Goal: Task Accomplishment & Management: Manage account settings

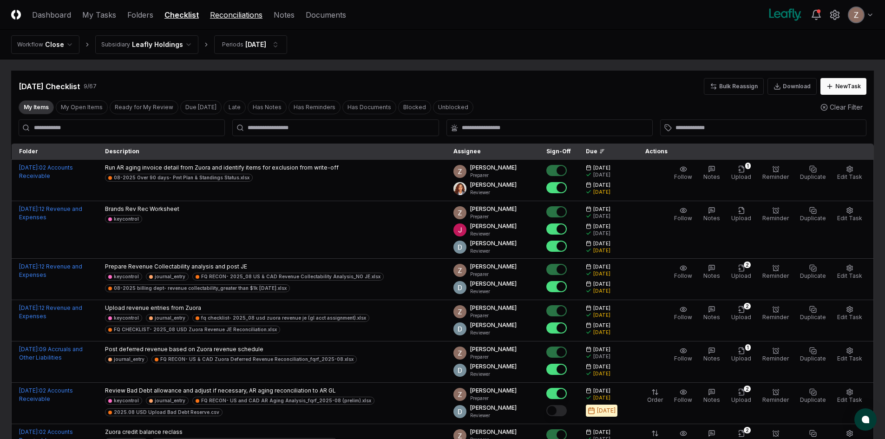
click at [249, 14] on link "Reconciliations" at bounding box center [236, 14] width 53 height 11
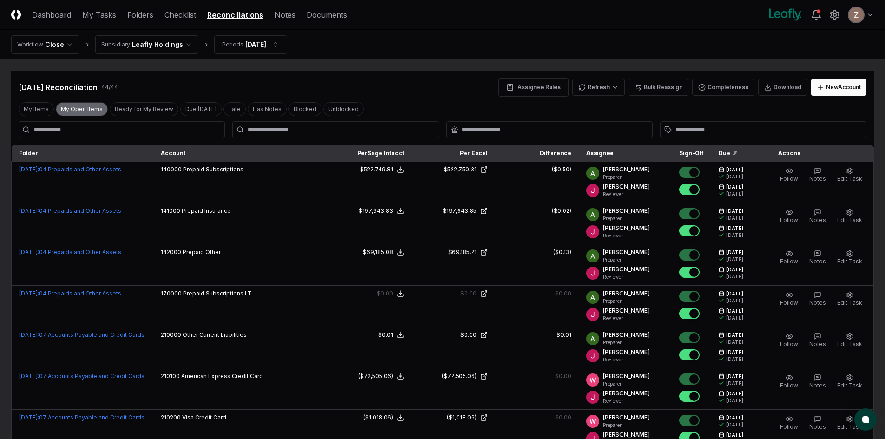
click at [89, 107] on button "My Open Items" at bounding box center [82, 109] width 52 height 14
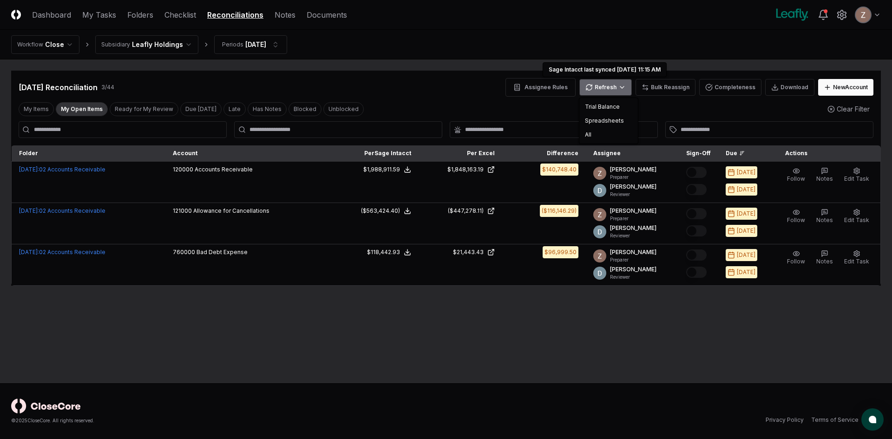
click at [624, 88] on html "CloseCore Dashboard My Tasks Folders Checklist Reconciliations Notes Documents …" at bounding box center [446, 219] width 892 height 439
click at [601, 109] on div "Trial Balance" at bounding box center [608, 107] width 55 height 14
click at [600, 86] on html "CloseCore Dashboard My Tasks Folders Checklist Reconciliations Notes Documents …" at bounding box center [446, 219] width 892 height 439
click at [605, 119] on div "Spreadsheets" at bounding box center [608, 121] width 55 height 14
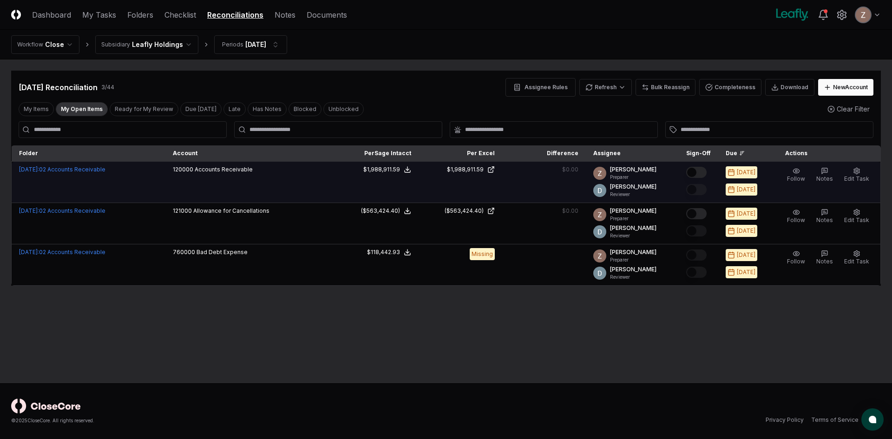
click at [711, 169] on div at bounding box center [698, 172] width 25 height 15
click at [705, 171] on button "Mark complete" at bounding box center [696, 172] width 20 height 11
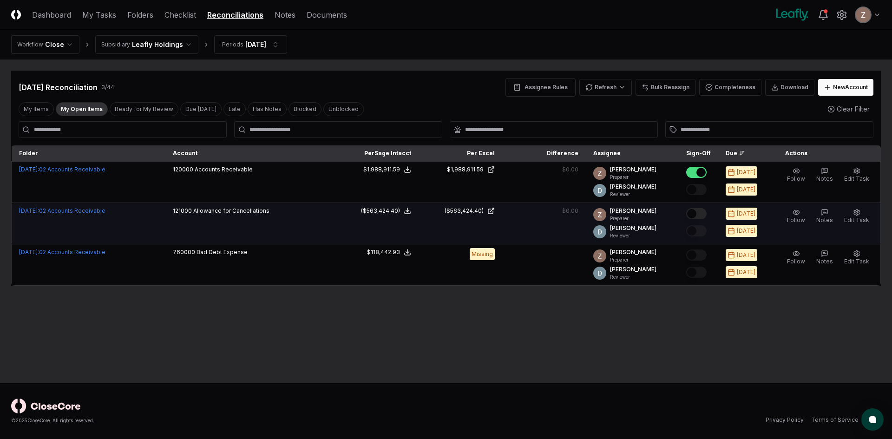
click at [700, 213] on button "Mark complete" at bounding box center [696, 213] width 20 height 11
click at [616, 89] on html "CloseCore Dashboard My Tasks Folders Checklist Reconciliations Notes Documents …" at bounding box center [446, 219] width 892 height 439
click at [600, 119] on div "Spreadsheets" at bounding box center [608, 121] width 55 height 14
click at [625, 83] on html "CloseCore Dashboard My Tasks Folders Checklist Reconciliations Notes Documents …" at bounding box center [446, 219] width 892 height 439
click at [607, 123] on div "Spreadsheets" at bounding box center [608, 121] width 55 height 14
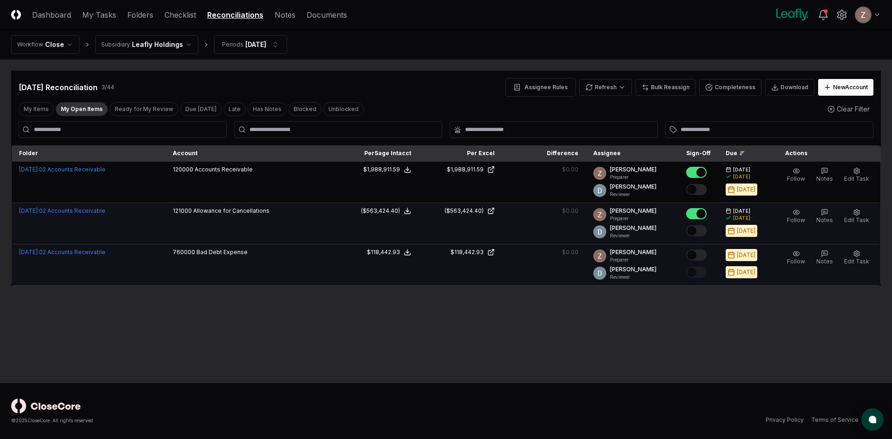
click at [703, 251] on button "Mark complete" at bounding box center [696, 255] width 20 height 11
click at [166, 48] on html "CloseCore Dashboard My Tasks Folders Checklist Reconciliations Notes Documents …" at bounding box center [446, 219] width 892 height 439
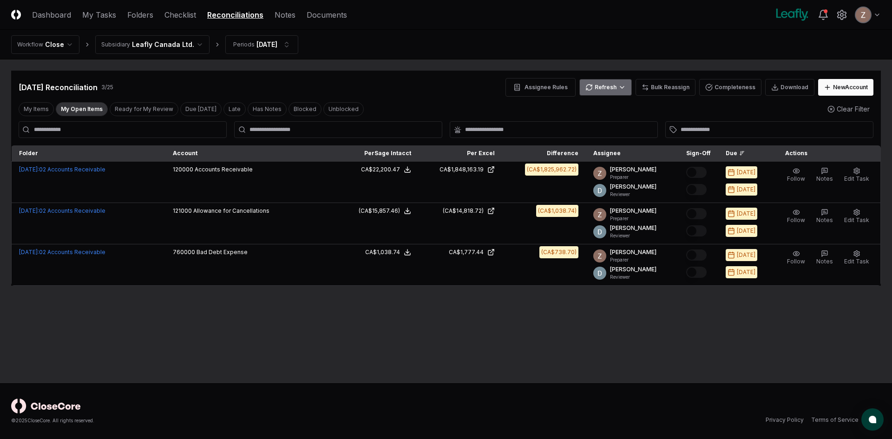
click at [621, 84] on html "CloseCore Dashboard My Tasks Folders Checklist Reconciliations Notes Documents …" at bounding box center [446, 219] width 892 height 439
click at [607, 125] on div "Spreadsheets" at bounding box center [608, 121] width 55 height 14
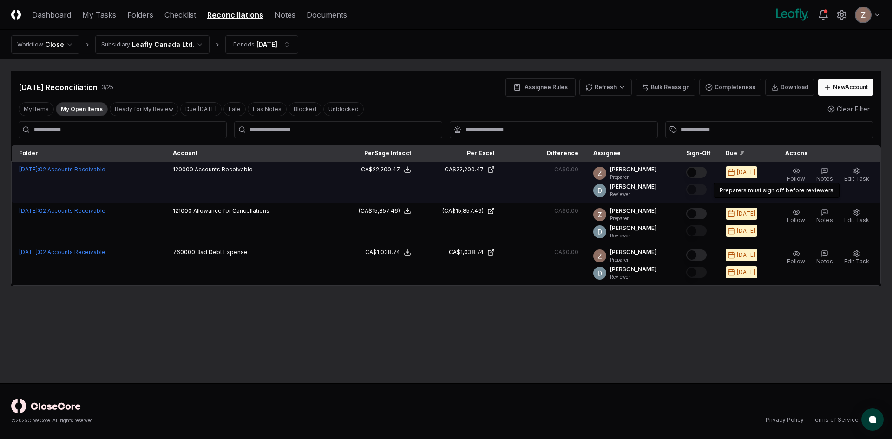
click at [699, 174] on button "Mark complete" at bounding box center [696, 172] width 20 height 11
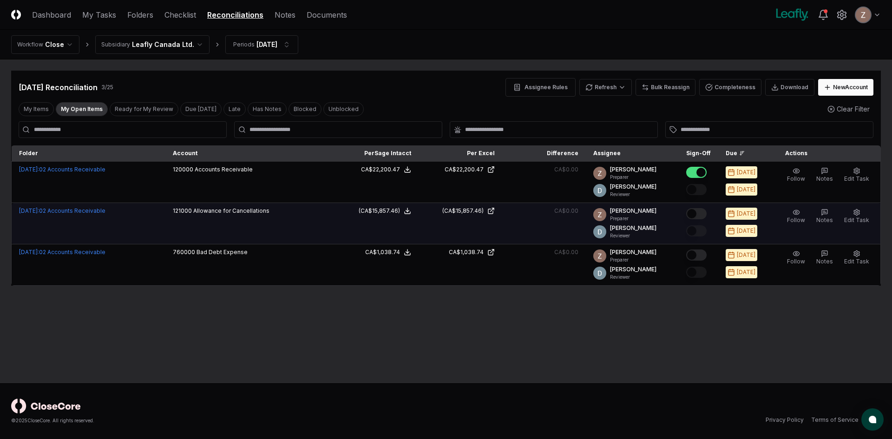
click at [699, 215] on button "Mark complete" at bounding box center [696, 213] width 20 height 11
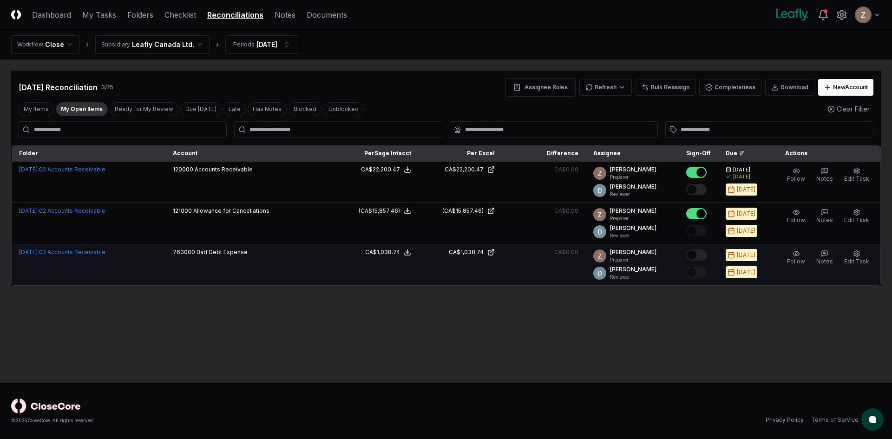
click at [701, 257] on button "Mark complete" at bounding box center [696, 255] width 20 height 11
click at [183, 14] on link "Checklist" at bounding box center [181, 14] width 32 height 11
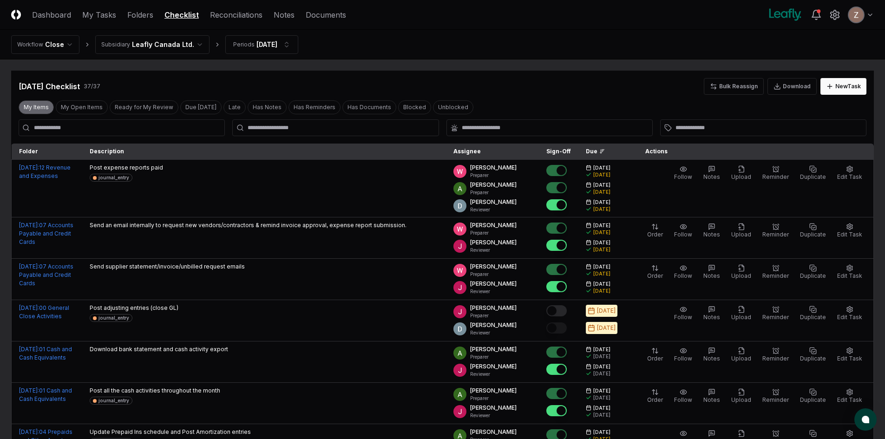
click at [40, 105] on button "My Items" at bounding box center [36, 107] width 35 height 14
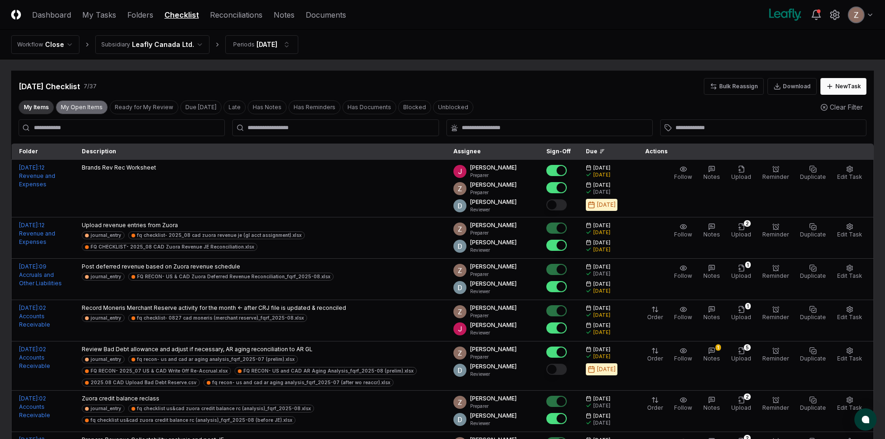
click at [76, 105] on button "My Open Items" at bounding box center [82, 107] width 52 height 14
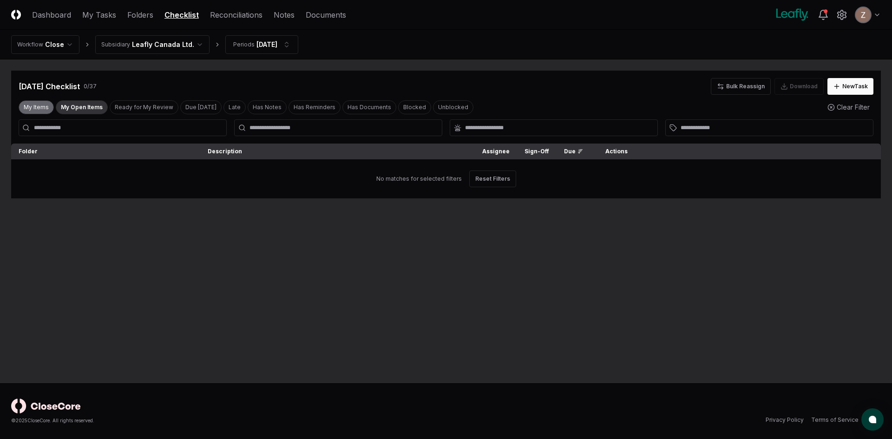
click at [37, 107] on button "My Items" at bounding box center [36, 107] width 35 height 14
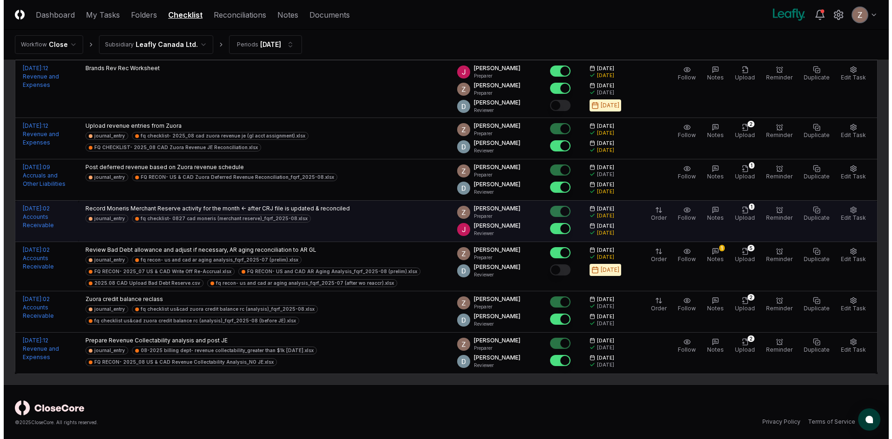
scroll to position [101, 0]
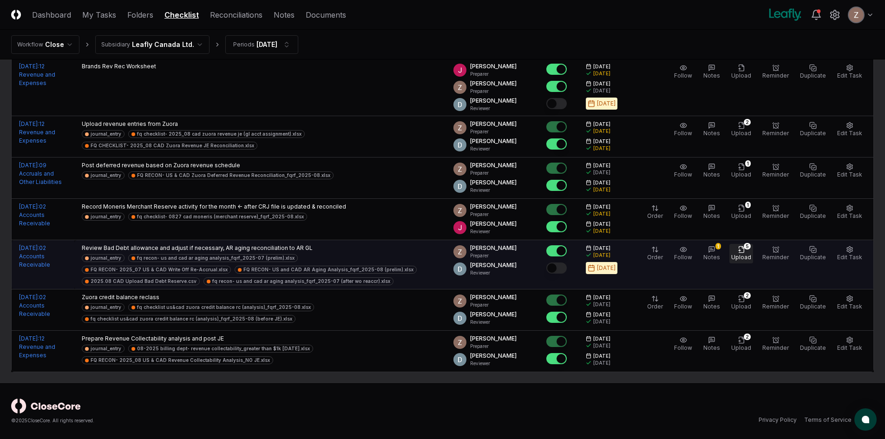
click at [744, 252] on icon "button" at bounding box center [741, 249] width 5 height 6
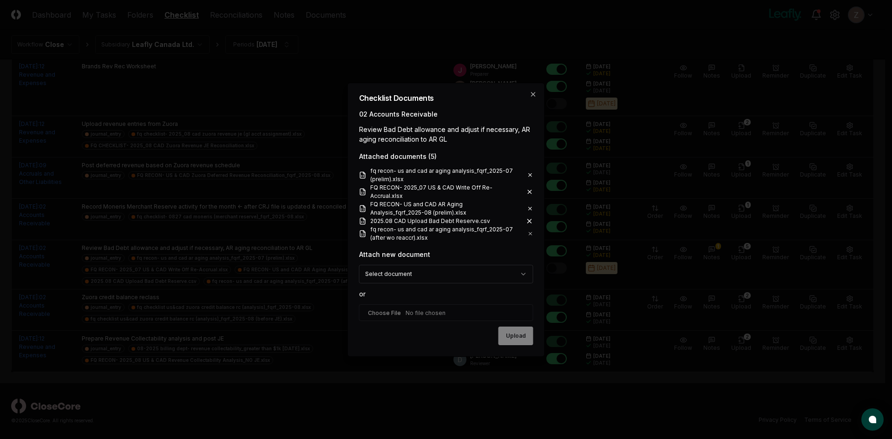
click at [401, 311] on input "file" at bounding box center [446, 312] width 174 height 17
click at [532, 193] on icon at bounding box center [529, 191] width 7 height 7
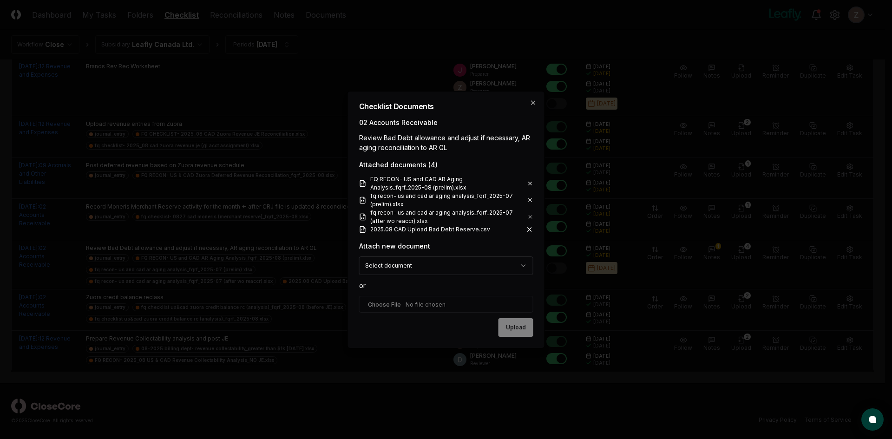
click at [532, 200] on icon at bounding box center [530, 200] width 6 height 7
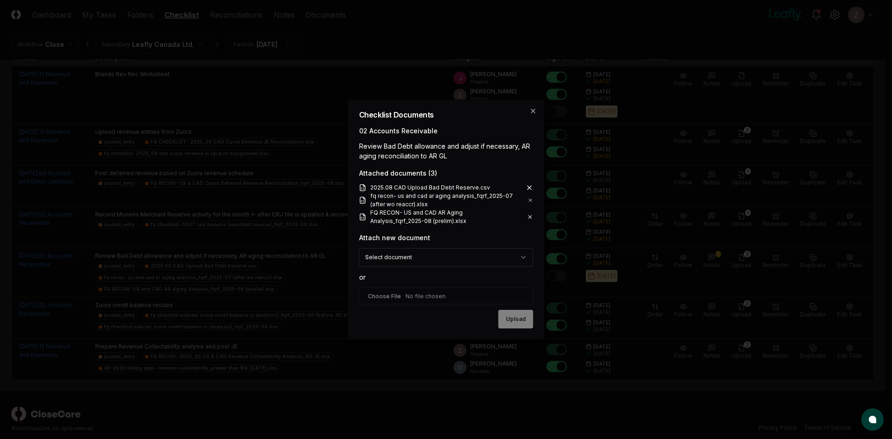
click at [531, 201] on icon at bounding box center [530, 199] width 3 height 3
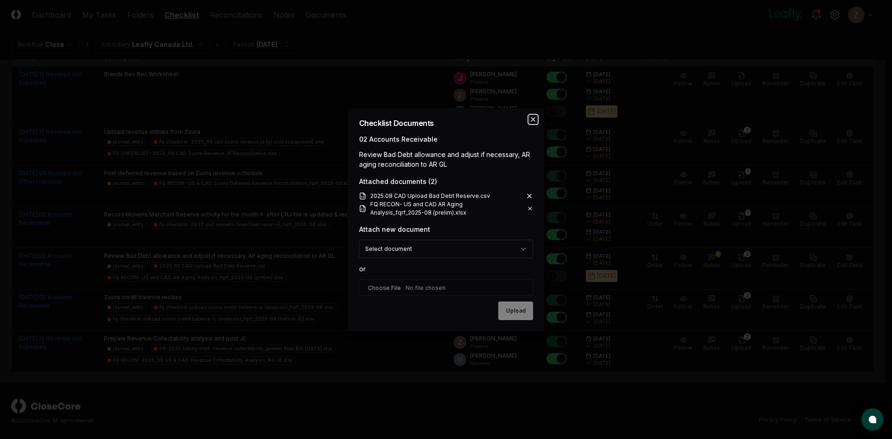
click at [534, 120] on icon "button" at bounding box center [533, 119] width 7 height 7
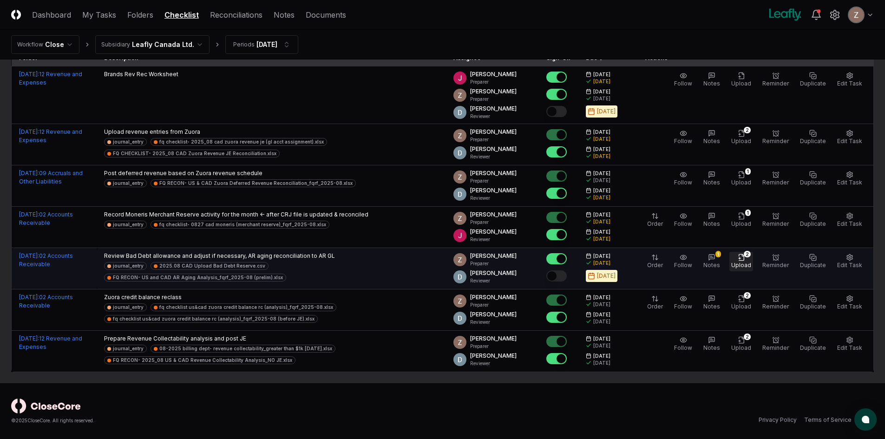
click at [741, 259] on button "2 Upload" at bounding box center [742, 262] width 24 height 20
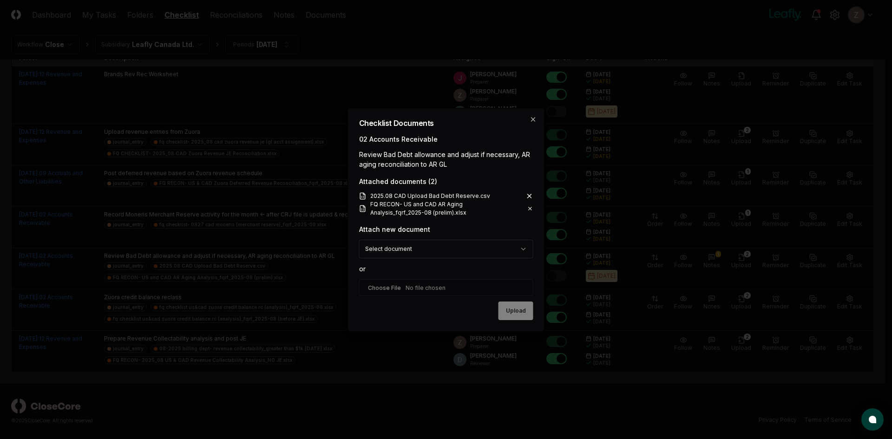
click at [381, 287] on input "file" at bounding box center [446, 287] width 174 height 17
type input "**********"
click at [515, 319] on button "Upload" at bounding box center [516, 311] width 35 height 19
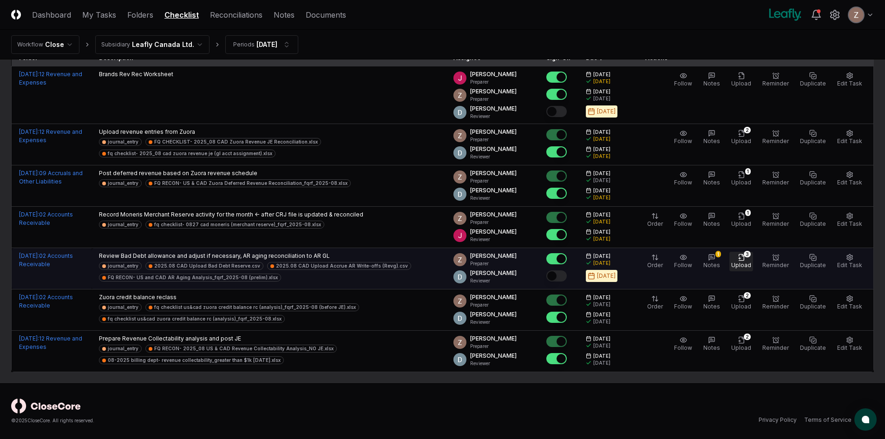
click at [747, 264] on span "Upload" at bounding box center [742, 265] width 20 height 7
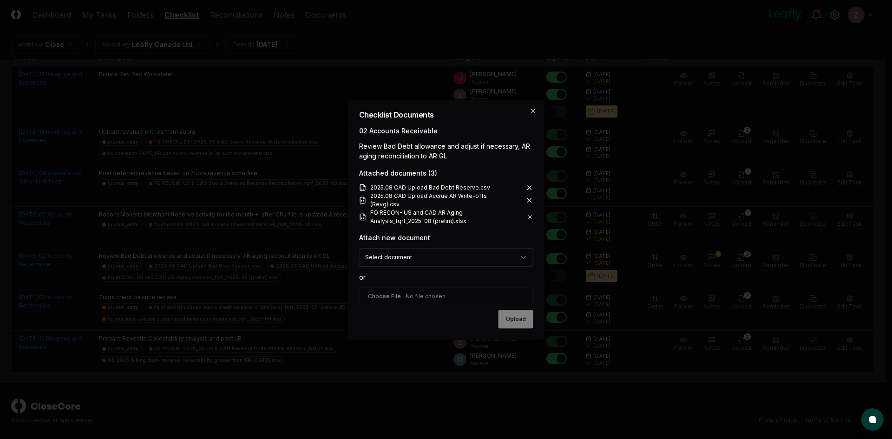
click at [389, 289] on input "file" at bounding box center [446, 296] width 174 height 17
type input "**********"
click at [515, 320] on button "Upload" at bounding box center [516, 319] width 35 height 19
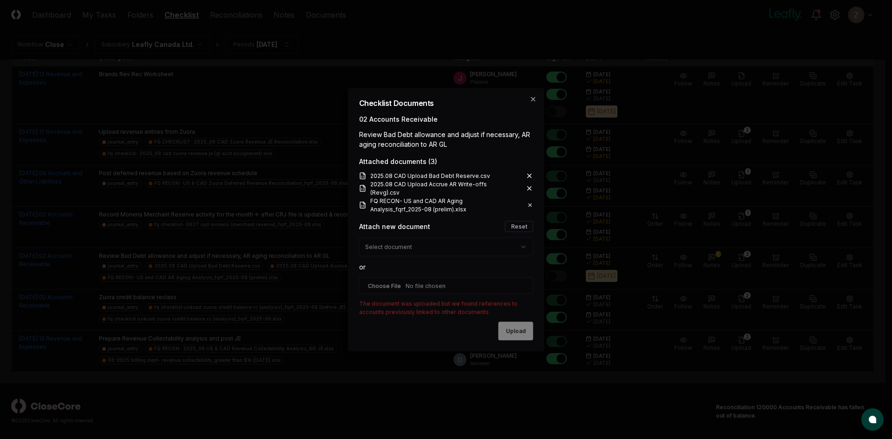
click at [515, 330] on div "Upload" at bounding box center [446, 331] width 174 height 19
click at [533, 101] on icon "button" at bounding box center [533, 98] width 7 height 7
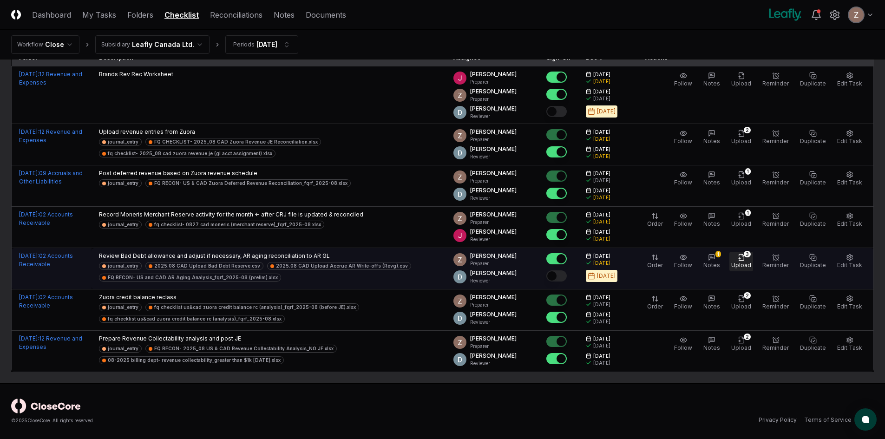
click at [748, 262] on span "Upload" at bounding box center [742, 265] width 20 height 7
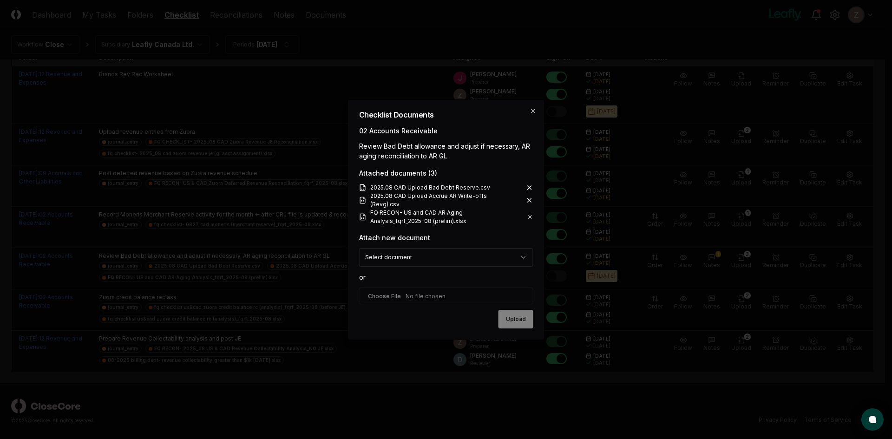
click at [491, 254] on body "CloseCore Dashboard My Tasks Folders Checklist Reconciliations Notes Documents …" at bounding box center [442, 173] width 885 height 533
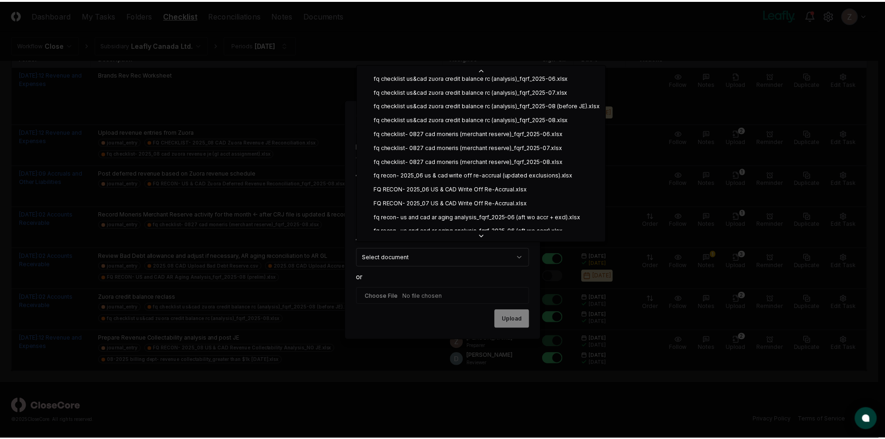
scroll to position [172, 0]
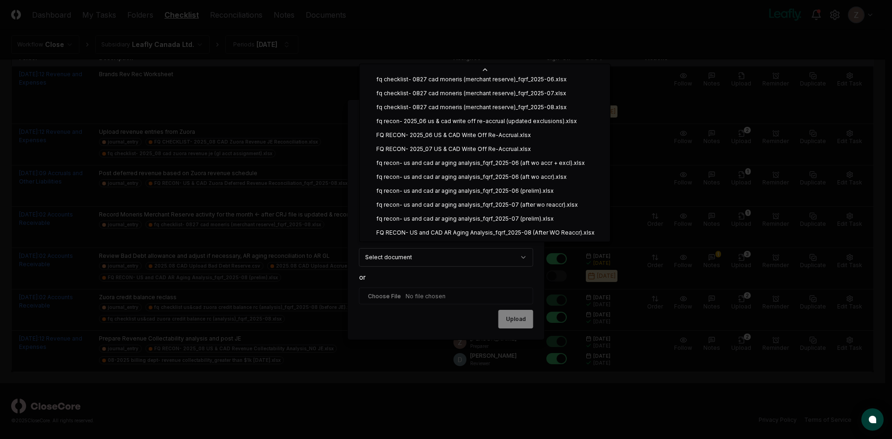
select select "**********"
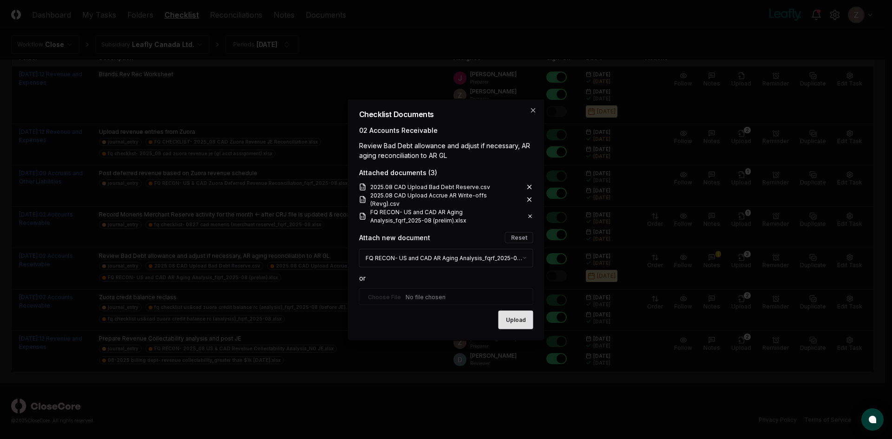
click at [516, 318] on button "Upload" at bounding box center [516, 319] width 35 height 19
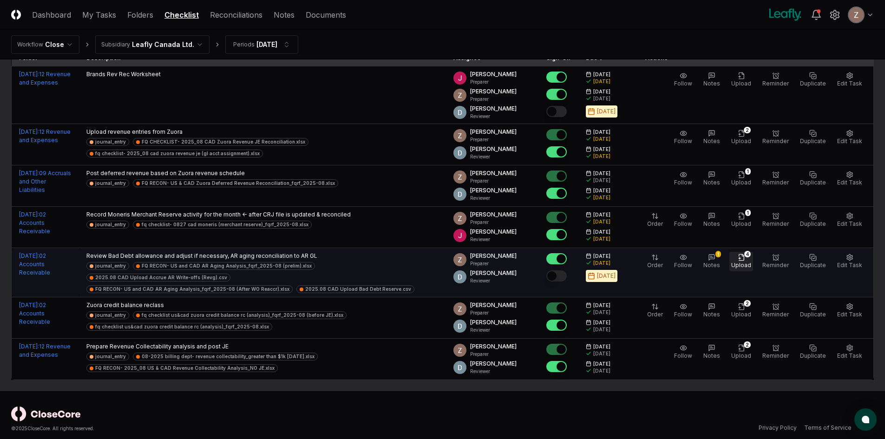
click at [743, 263] on span "Upload" at bounding box center [742, 265] width 20 height 7
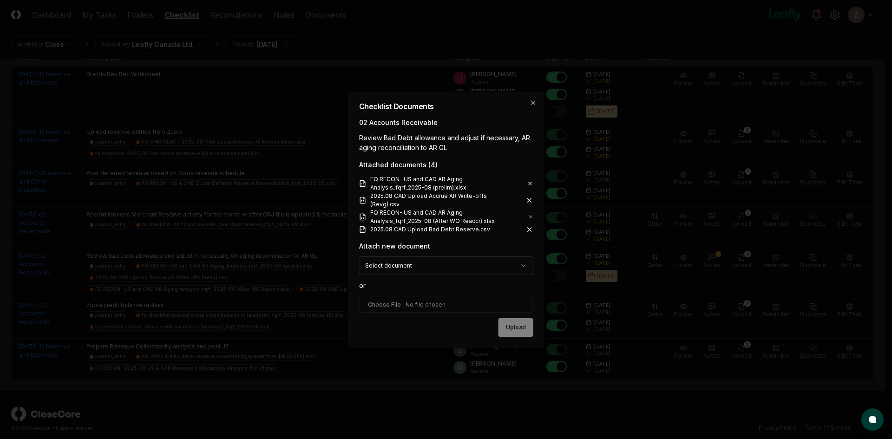
click at [387, 303] on input "file" at bounding box center [446, 304] width 174 height 17
type input "**********"
click at [511, 319] on button "Upload" at bounding box center [516, 328] width 35 height 19
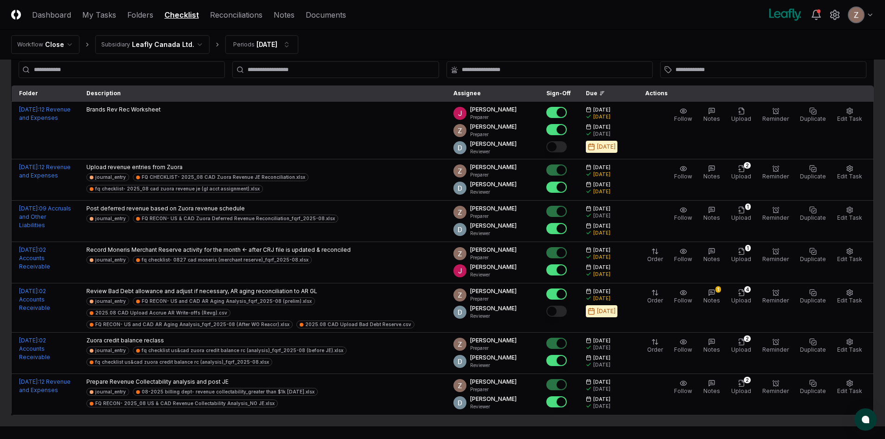
scroll to position [0, 0]
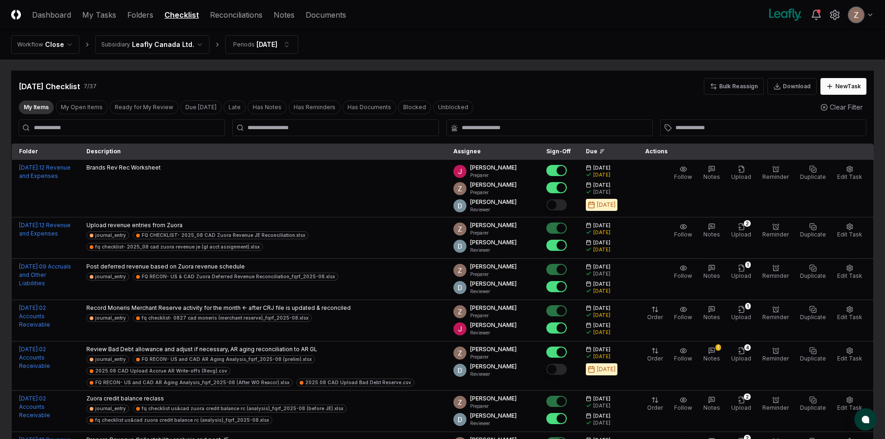
click at [169, 45] on html "CloseCore Dashboard My Tasks Folders Checklist Reconciliations Notes Documents …" at bounding box center [442, 270] width 885 height 541
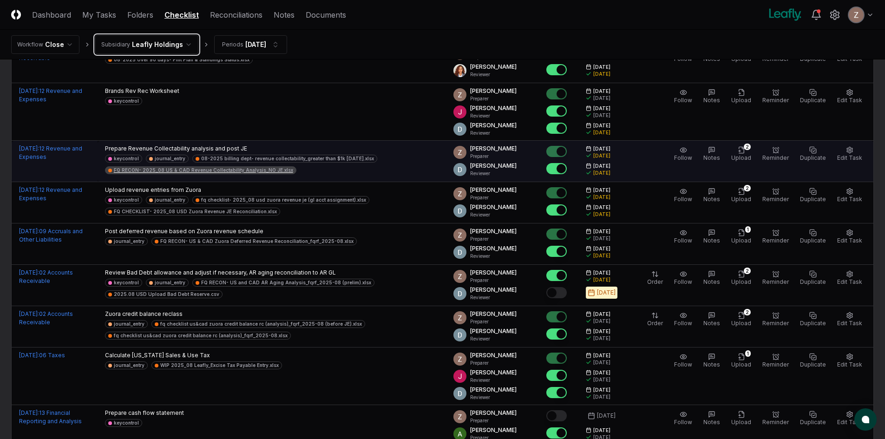
scroll to position [139, 0]
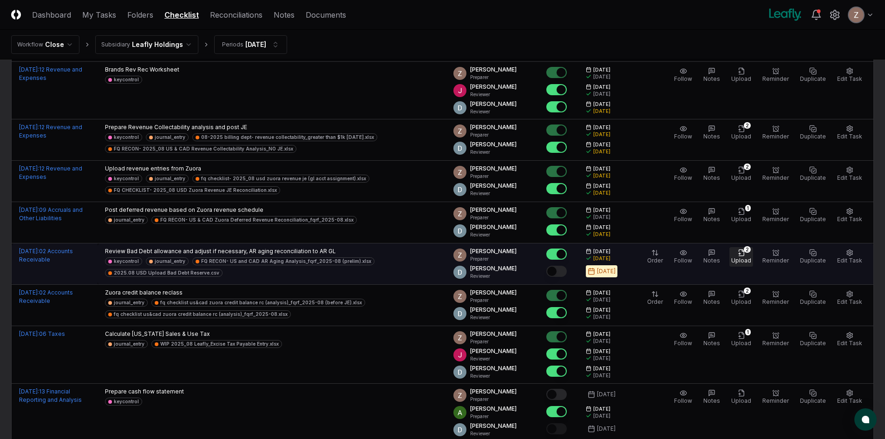
click at [752, 258] on span "Upload" at bounding box center [742, 260] width 20 height 7
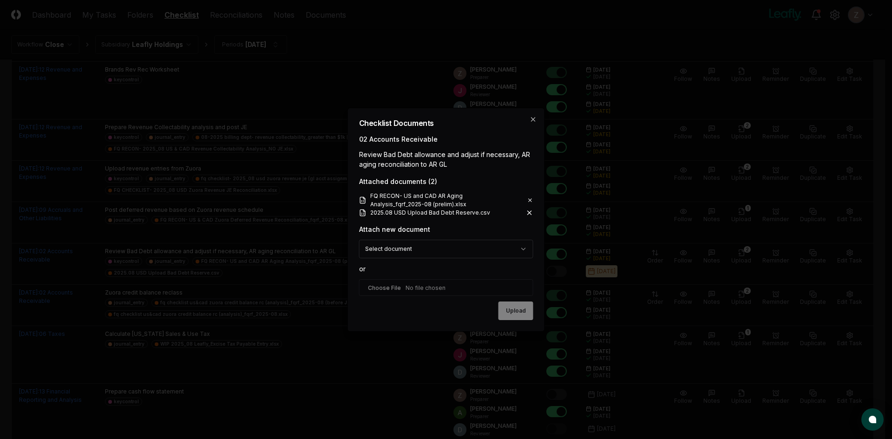
click at [388, 286] on input "file" at bounding box center [446, 287] width 174 height 17
type input "**********"
click at [522, 307] on button "Upload" at bounding box center [516, 311] width 35 height 19
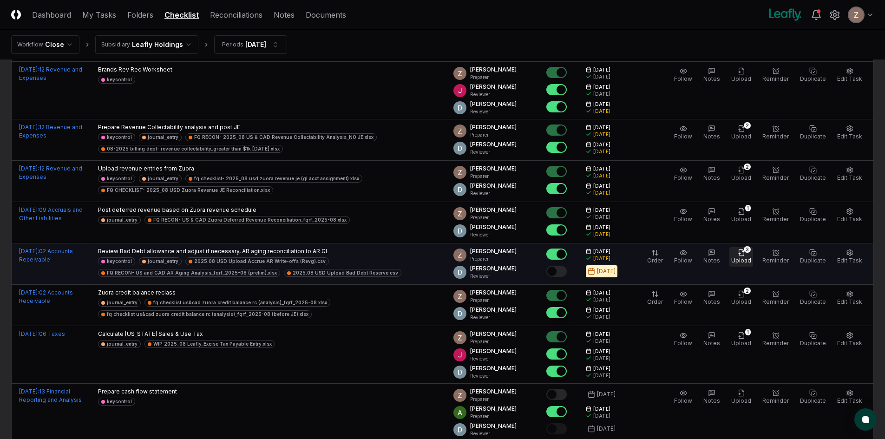
click at [744, 262] on span "Upload" at bounding box center [742, 260] width 20 height 7
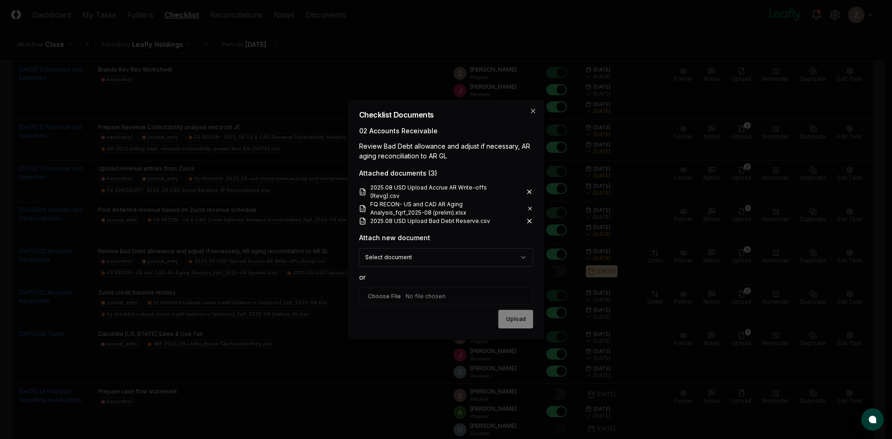
click at [411, 257] on body "CloseCore Dashboard My Tasks Folders Checklist Reconciliations Notes Documents …" at bounding box center [442, 185] width 885 height 648
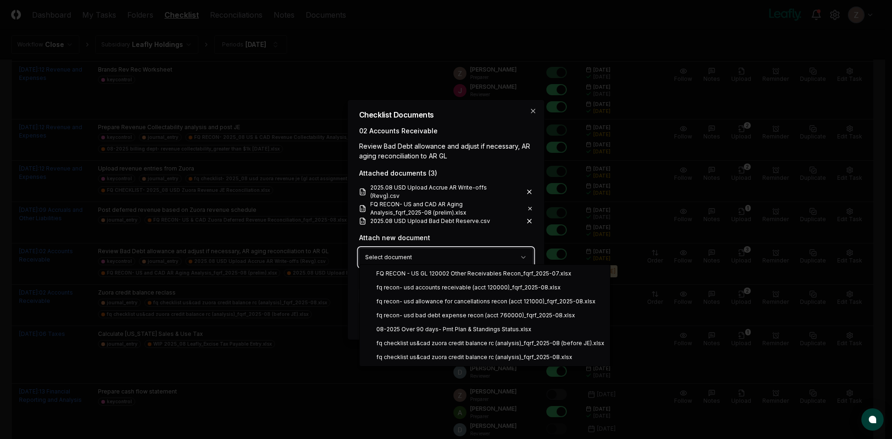
click at [484, 229] on body "CloseCore Dashboard My Tasks Folders Checklist Reconciliations Notes Documents …" at bounding box center [442, 185] width 885 height 648
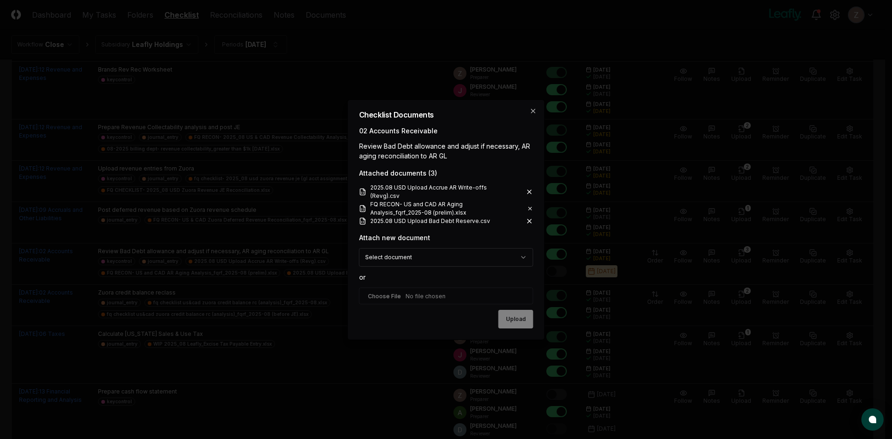
click at [418, 291] on input "file" at bounding box center [446, 296] width 174 height 17
type input "**********"
click at [506, 318] on button "Upload" at bounding box center [516, 319] width 35 height 19
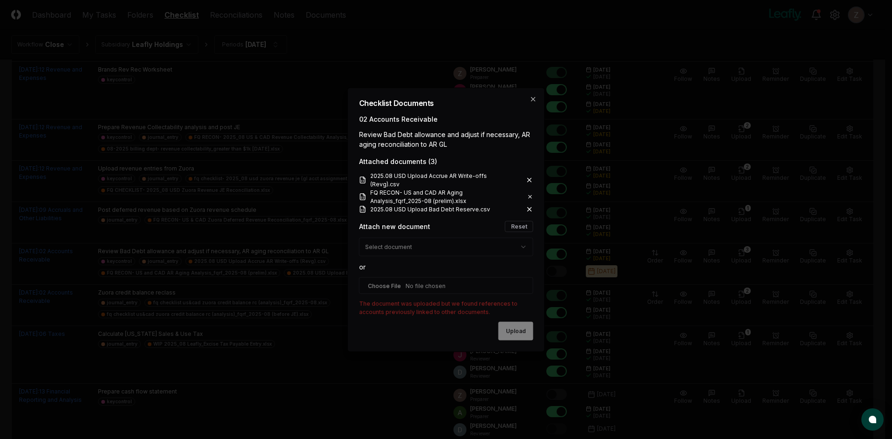
click at [514, 322] on div "Upload" at bounding box center [446, 331] width 174 height 19
click at [515, 232] on div "**********" at bounding box center [446, 271] width 174 height 101
click at [518, 225] on button "Reset" at bounding box center [519, 226] width 28 height 11
select select
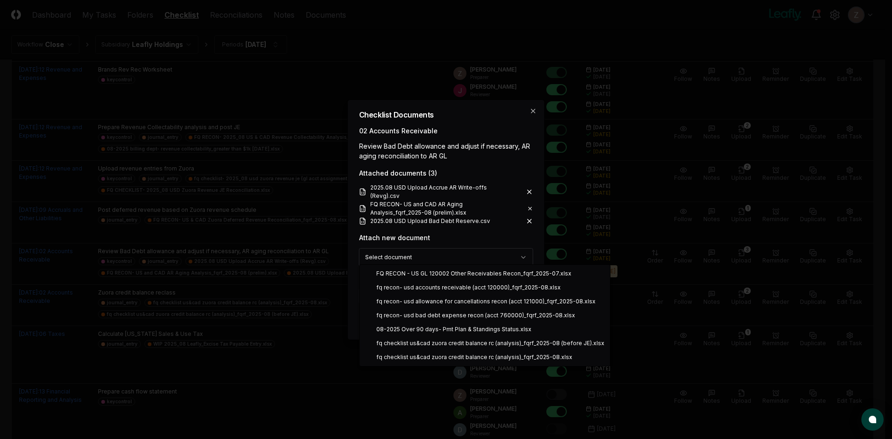
click at [514, 256] on body "CloseCore Dashboard My Tasks Folders Checklist Reconciliations Notes Documents …" at bounding box center [442, 185] width 885 height 648
click at [456, 234] on body "CloseCore Dashboard My Tasks Folders Checklist Reconciliations Notes Documents …" at bounding box center [442, 185] width 885 height 648
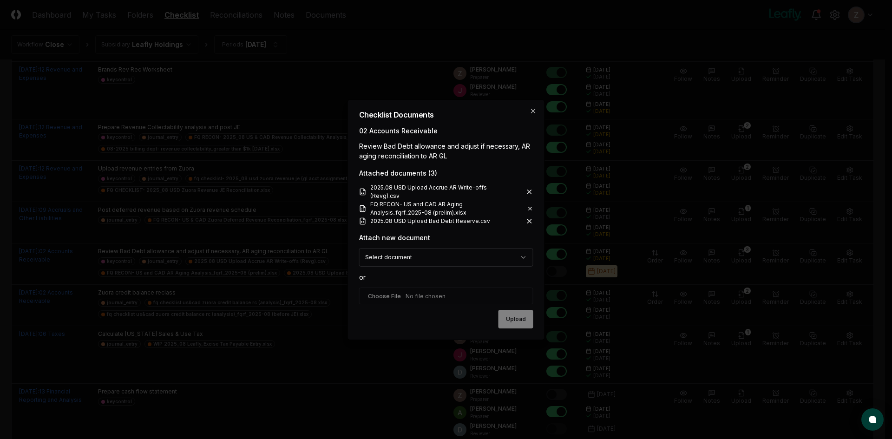
click at [389, 293] on input "file" at bounding box center [446, 296] width 174 height 17
type input "**********"
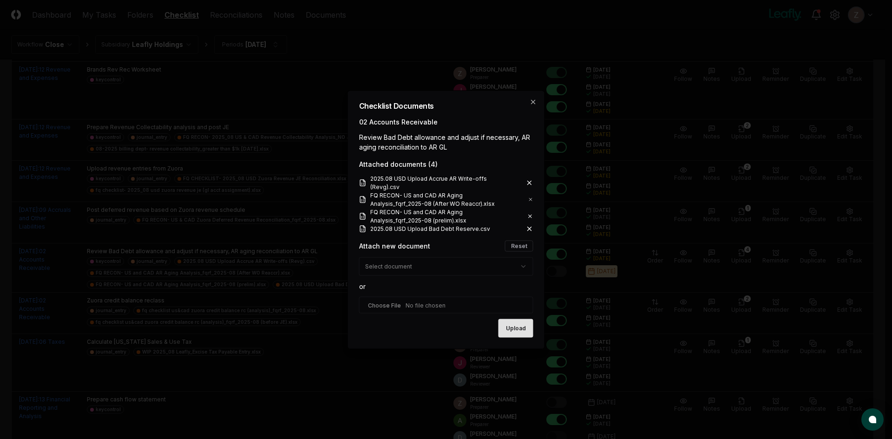
click at [513, 319] on button "Upload" at bounding box center [516, 328] width 35 height 19
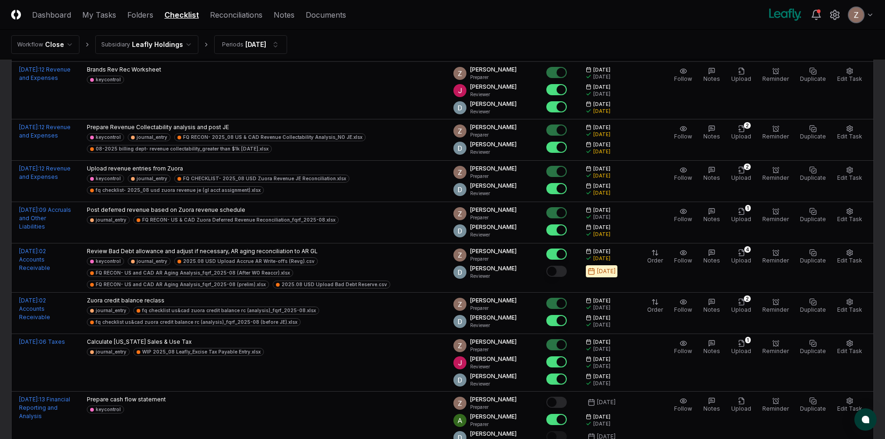
click at [167, 43] on html "CloseCore Dashboard My Tasks Folders Checklist Reconciliations Notes Documents …" at bounding box center [442, 189] width 885 height 656
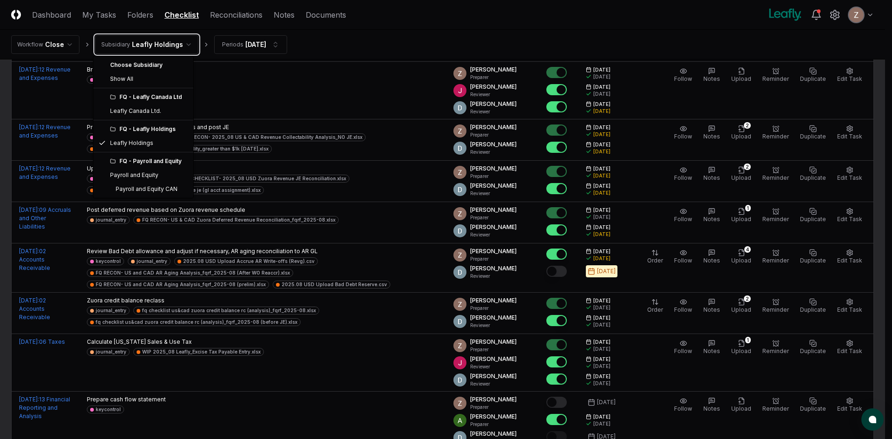
click at [749, 261] on html "CloseCore Dashboard My Tasks Folders Checklist Reconciliations Notes Documents …" at bounding box center [446, 189] width 892 height 656
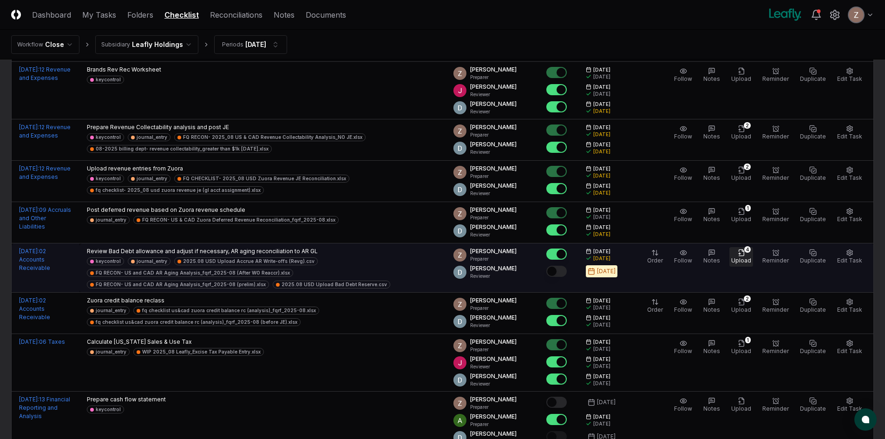
click at [749, 258] on span "Upload" at bounding box center [742, 260] width 20 height 7
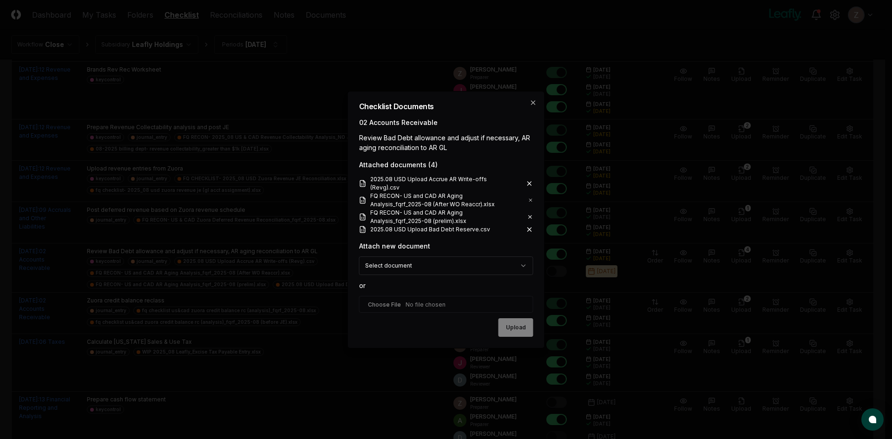
click at [399, 263] on body "CloseCore Dashboard My Tasks Folders Checklist Reconciliations Notes Documents …" at bounding box center [442, 189] width 885 height 656
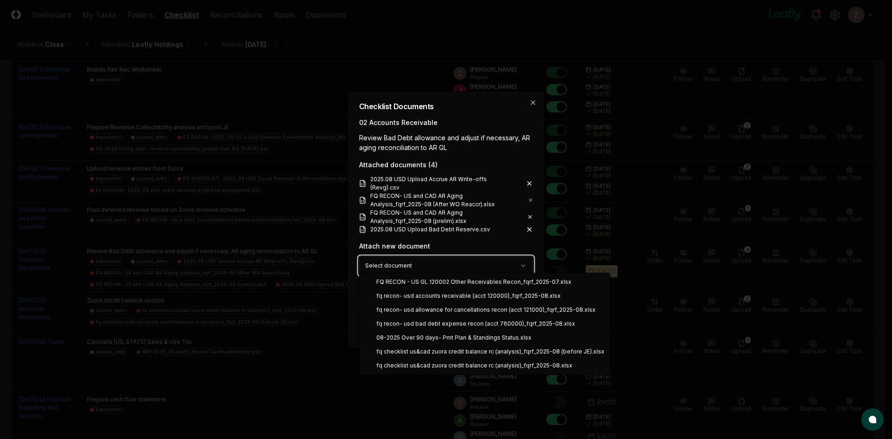
click at [459, 241] on body "CloseCore Dashboard My Tasks Folders Checklist Reconciliations Notes Documents …" at bounding box center [442, 189] width 885 height 656
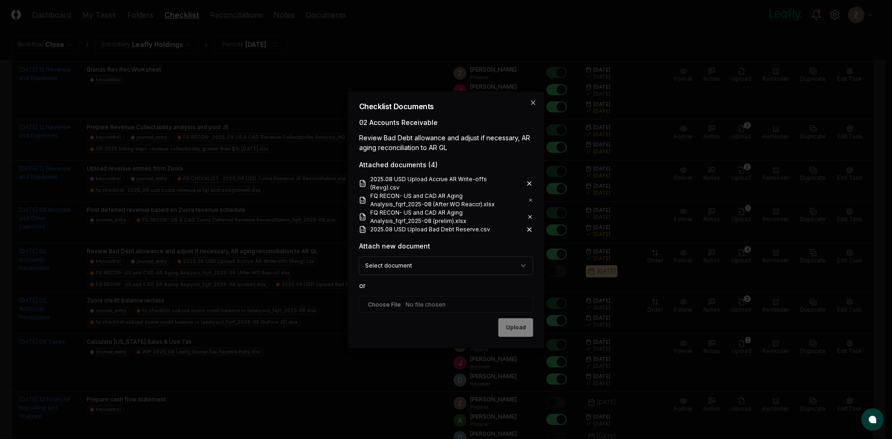
click at [394, 302] on input "file" at bounding box center [446, 304] width 174 height 17
type input "**********"
click at [507, 328] on button "Upload" at bounding box center [516, 328] width 35 height 19
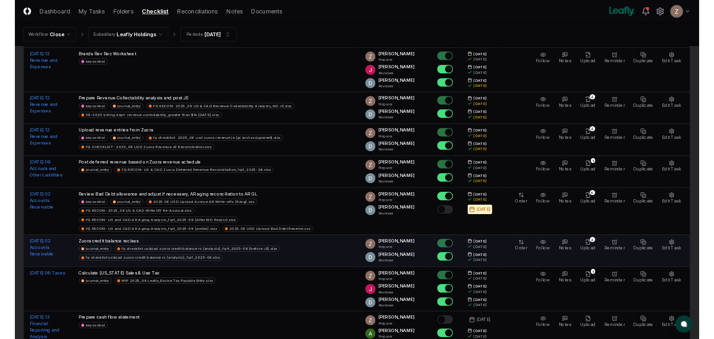
scroll to position [0, 0]
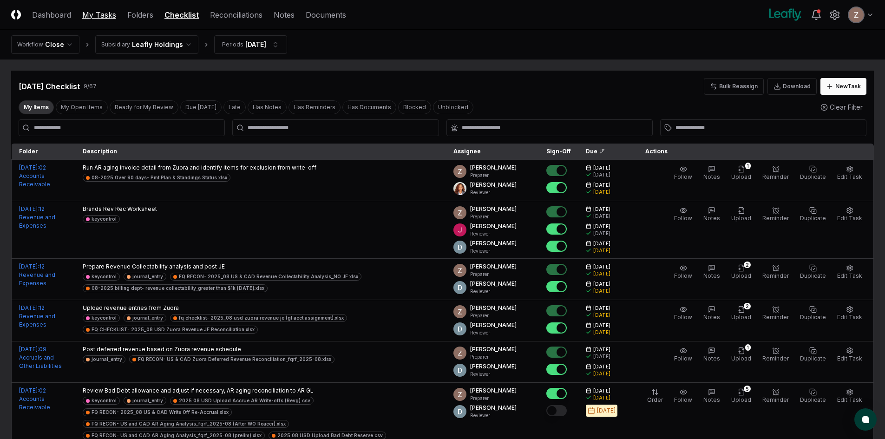
click at [108, 12] on link "My Tasks" at bounding box center [99, 14] width 34 height 11
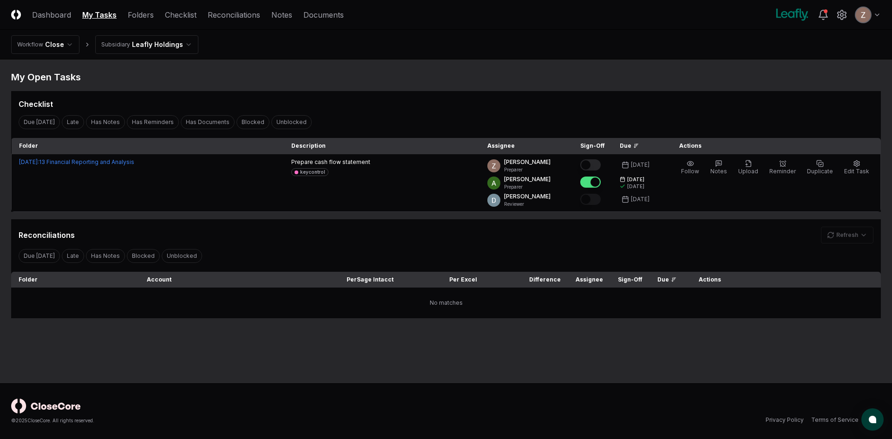
click at [139, 45] on html "CloseCore Dashboard My Tasks Folders Checklist Reconciliations Notes Documents …" at bounding box center [446, 219] width 892 height 439
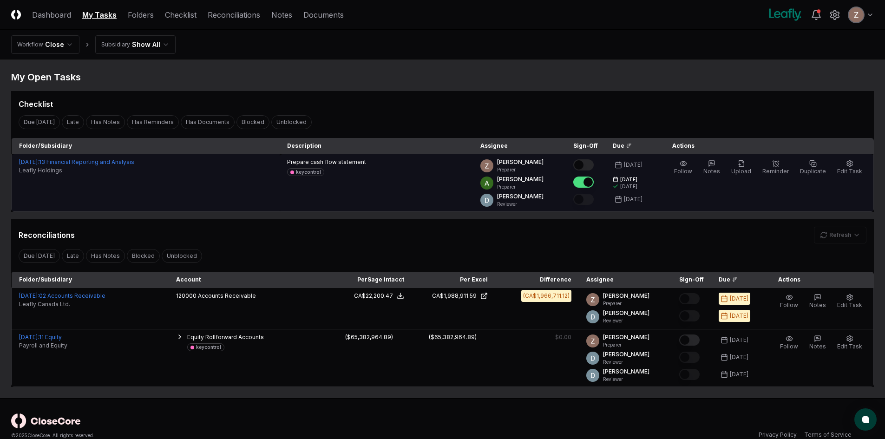
click at [594, 161] on button "Mark complete" at bounding box center [584, 164] width 20 height 11
click at [220, 16] on link "Reconciliations" at bounding box center [234, 14] width 53 height 11
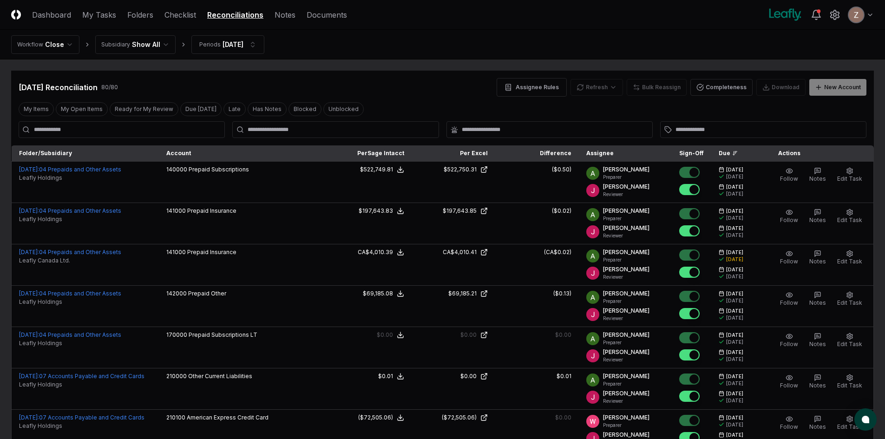
click at [174, 43] on ol "Workflow Close Subsidiary Show All Periods [DATE]" at bounding box center [137, 44] width 253 height 19
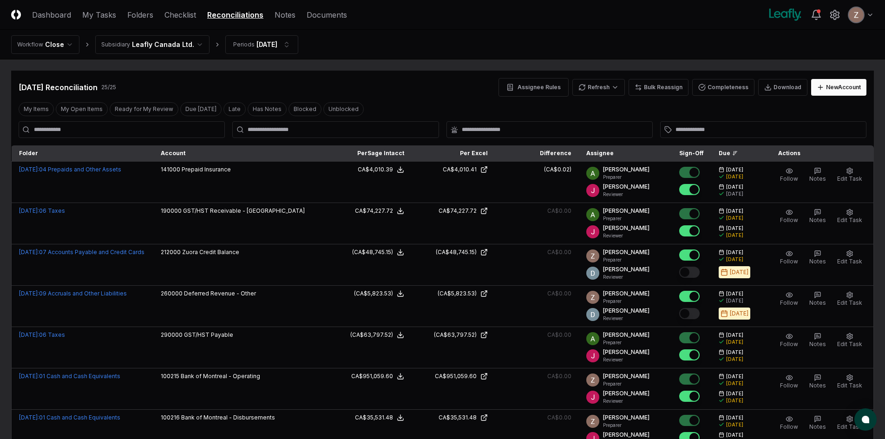
click at [80, 106] on button "My Open Items" at bounding box center [82, 109] width 52 height 14
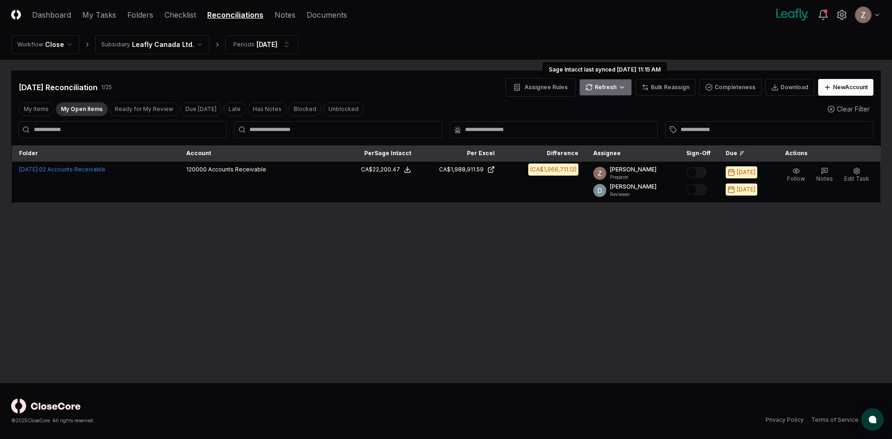
click at [616, 89] on html "CloseCore Dashboard My Tasks Folders Checklist Reconciliations Notes Documents …" at bounding box center [446, 219] width 892 height 439
click at [594, 124] on div "Spreadsheets" at bounding box center [608, 121] width 55 height 14
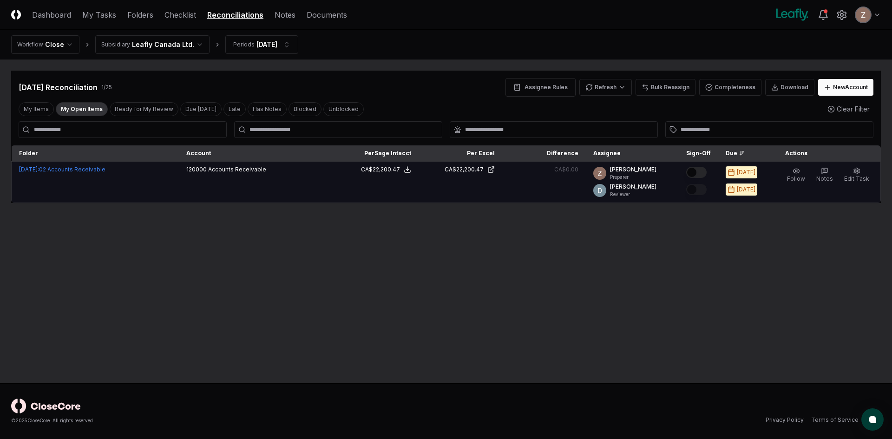
click at [700, 171] on button "Mark complete" at bounding box center [696, 172] width 20 height 11
